Goal: Transaction & Acquisition: Subscribe to service/newsletter

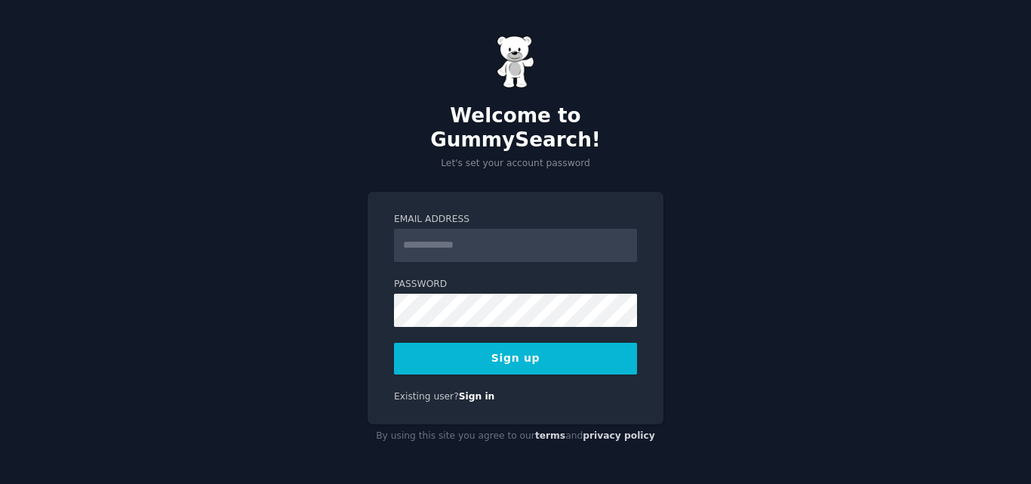
click at [466, 232] on input "Email Address" at bounding box center [515, 245] width 243 height 33
type input "**********"
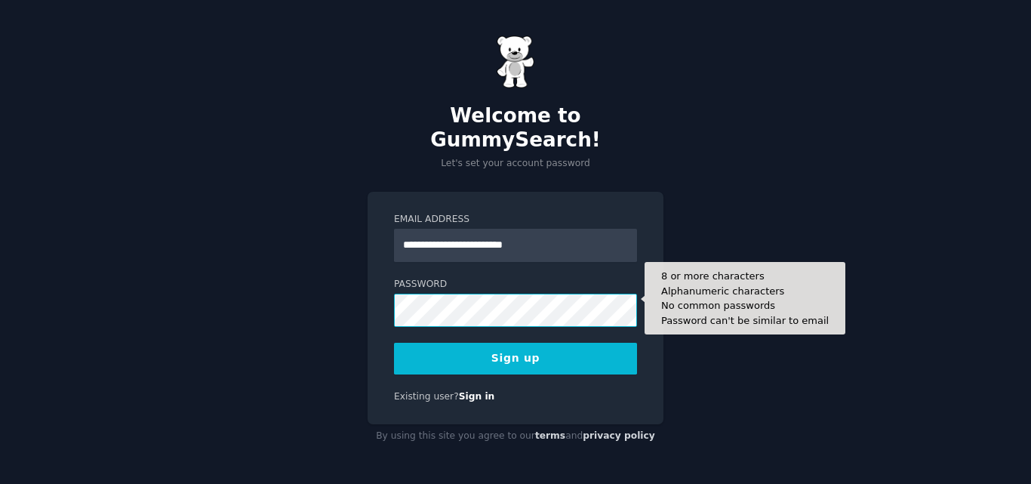
click at [394, 343] on button "Sign up" at bounding box center [515, 359] width 243 height 32
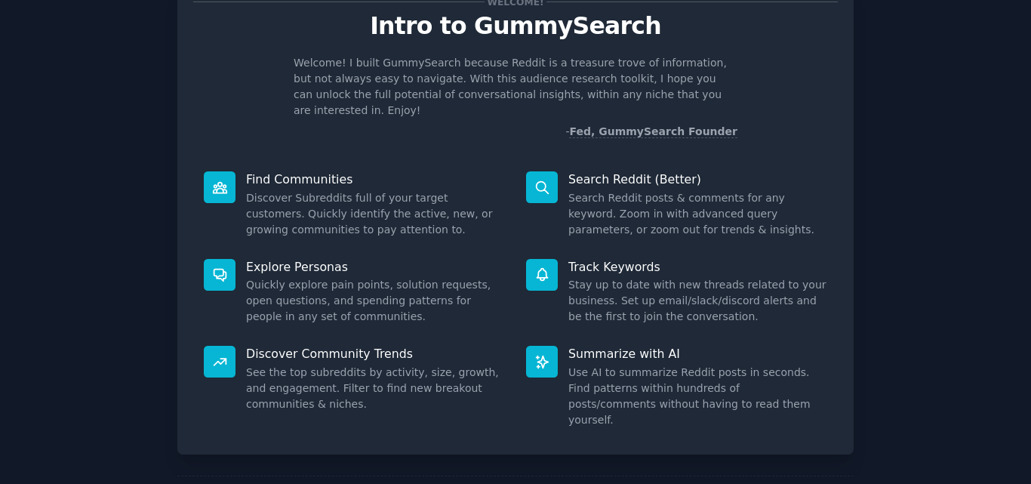
scroll to position [107, 0]
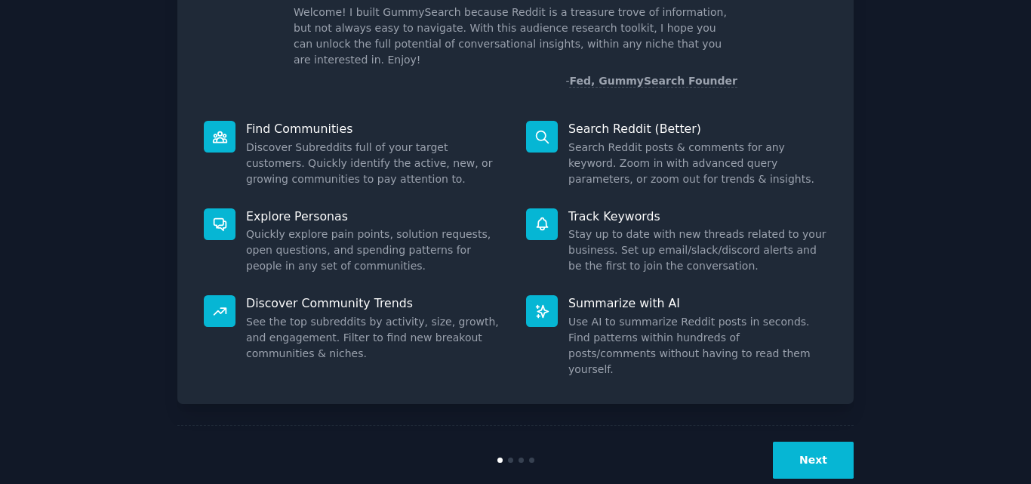
click at [810, 441] on button "Next" at bounding box center [813, 459] width 81 height 37
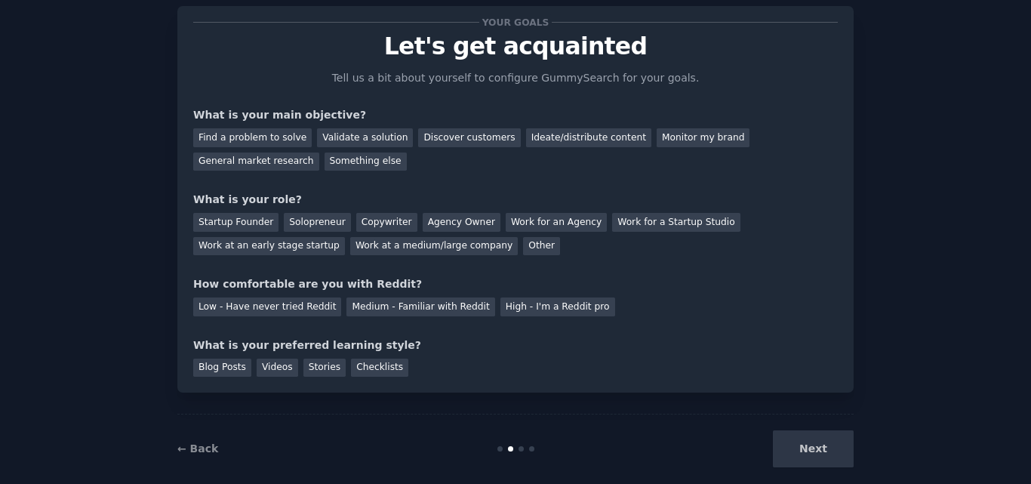
scroll to position [57, 0]
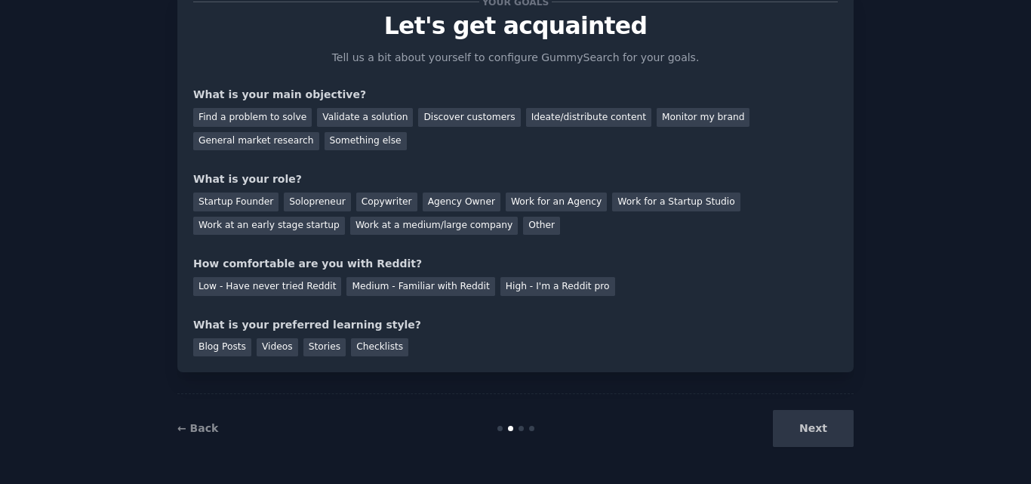
click at [814, 432] on div "Next" at bounding box center [741, 428] width 226 height 37
click at [444, 120] on div "Discover customers" at bounding box center [469, 117] width 102 height 19
click at [257, 204] on div "Startup Founder" at bounding box center [235, 201] width 85 height 19
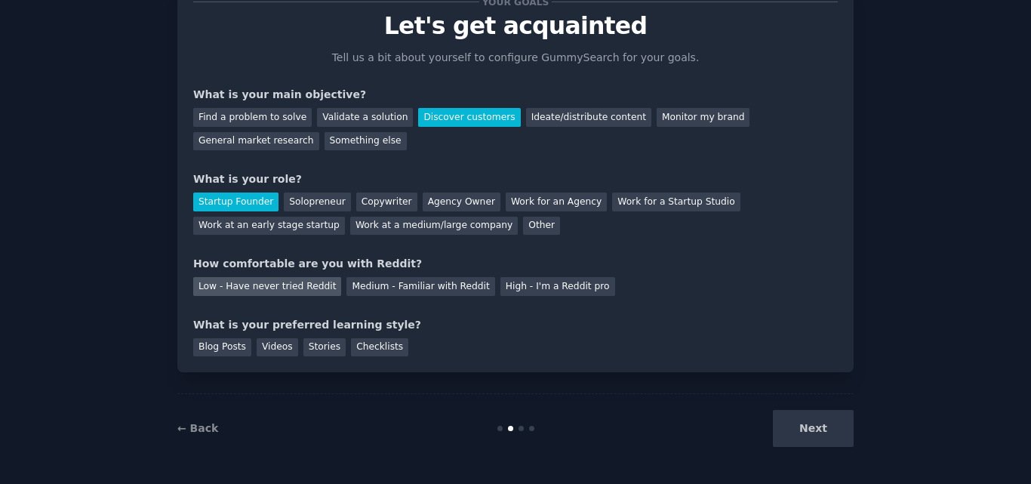
click at [285, 278] on div "Low - Have never tried Reddit" at bounding box center [267, 286] width 148 height 19
click at [212, 350] on div "Blog Posts" at bounding box center [222, 347] width 58 height 19
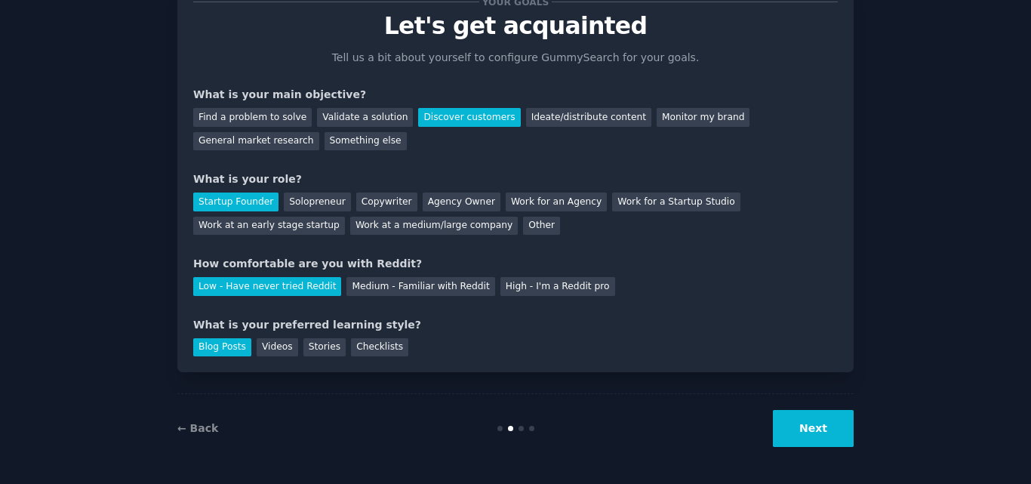
click at [809, 429] on button "Next" at bounding box center [813, 428] width 81 height 37
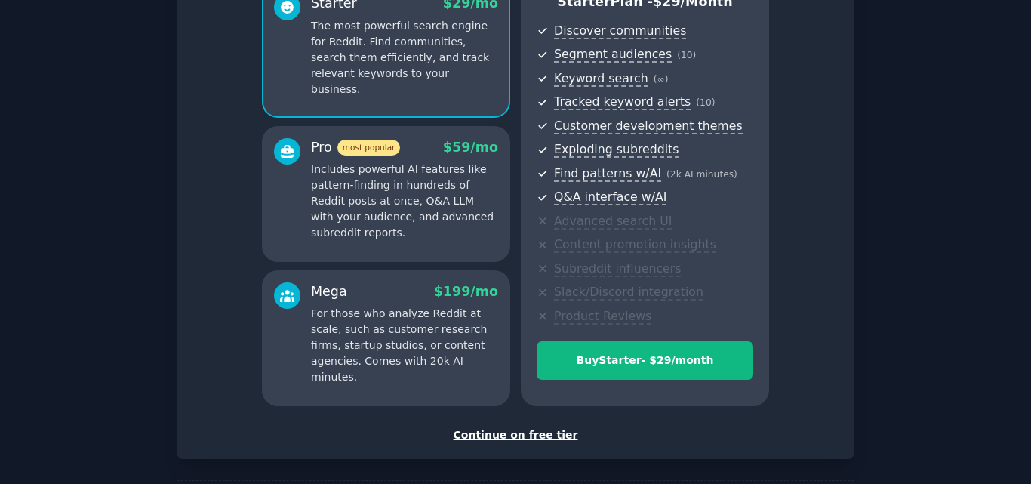
scroll to position [219, 0]
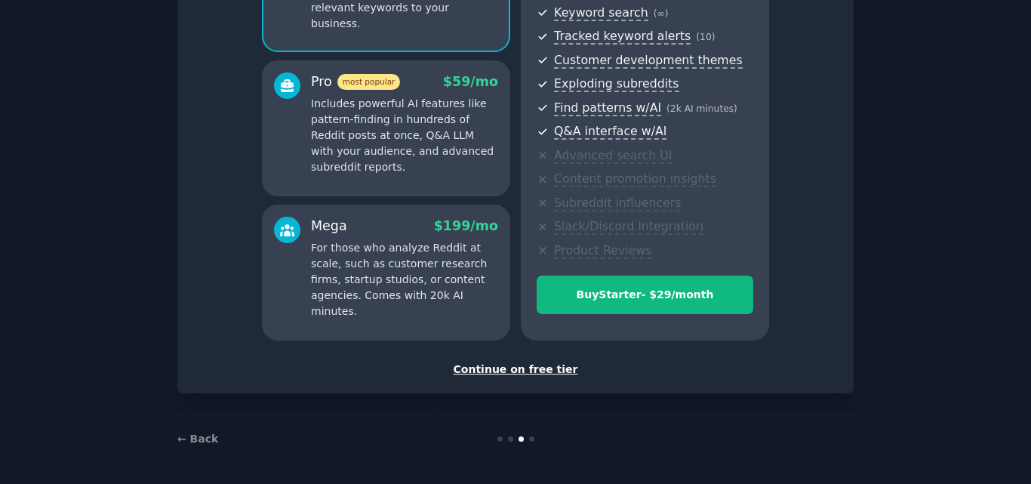
click at [521, 370] on div "Continue on free tier" at bounding box center [515, 369] width 644 height 16
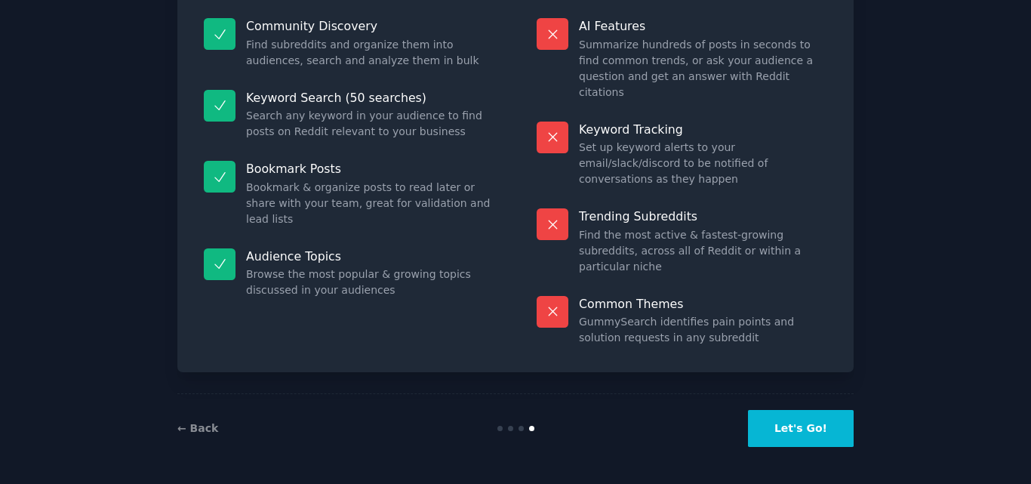
scroll to position [104, 0]
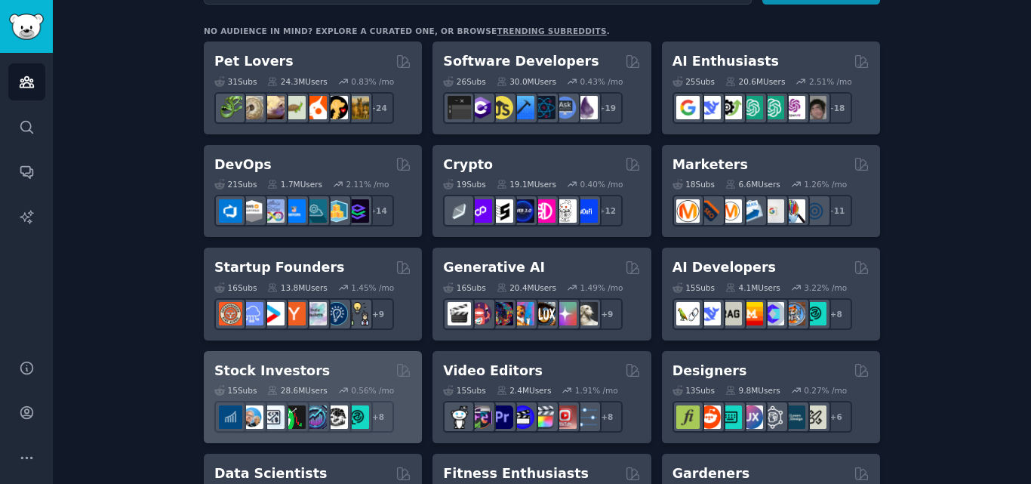
scroll to position [503, 0]
